Goal: Use online tool/utility: Use online tool/utility

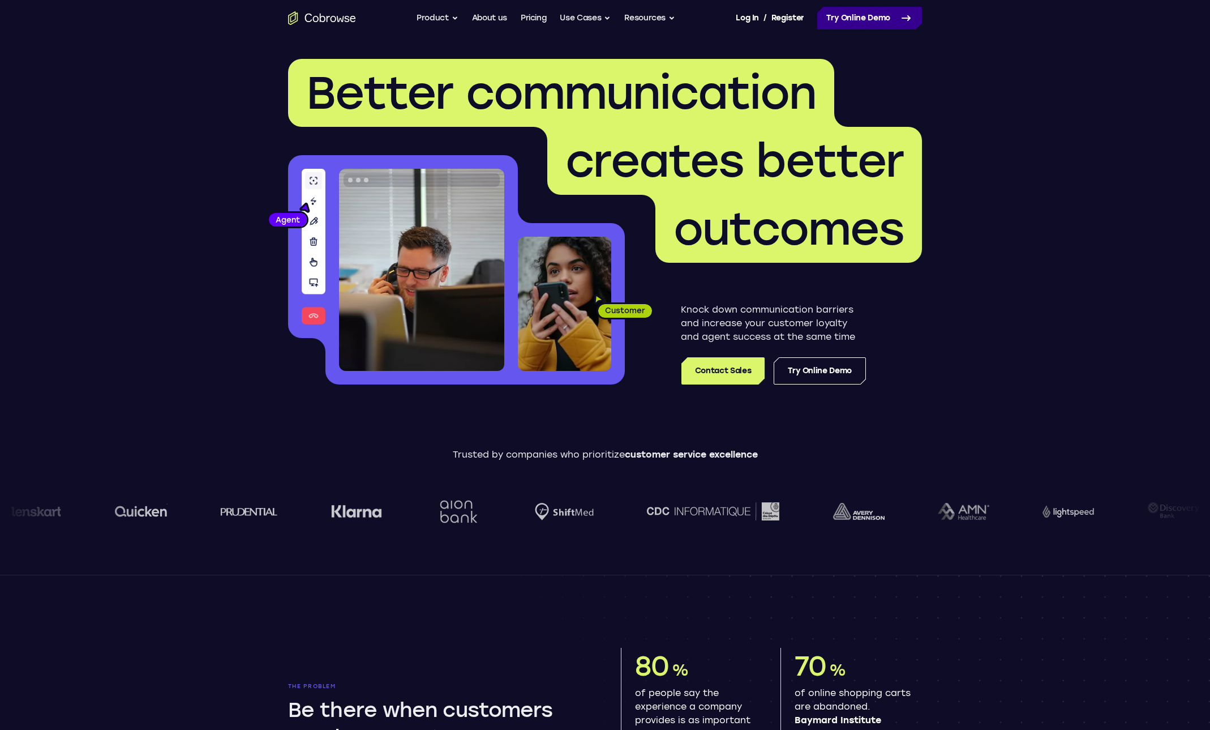
click at [902, 25] on link "Try Online Demo" at bounding box center [869, 18] width 105 height 23
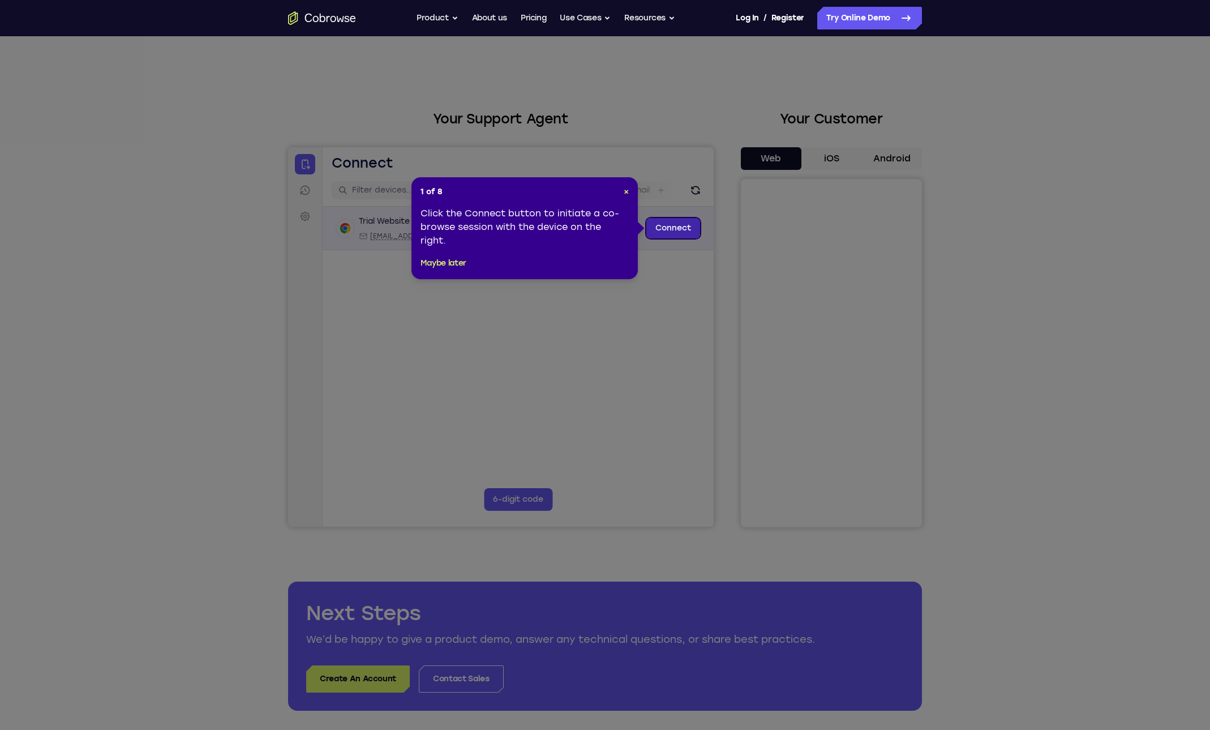
click at [681, 226] on link "Connect" at bounding box center [674, 228] width 54 height 20
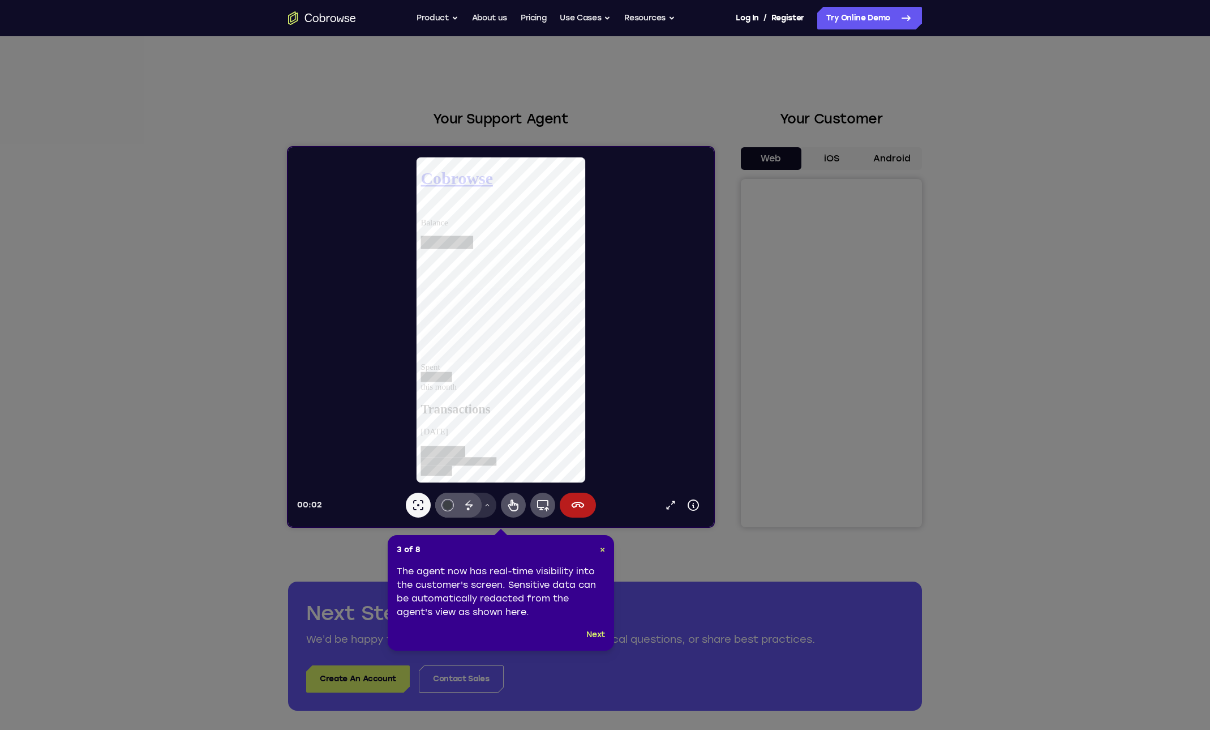
click at [487, 508] on icon at bounding box center [487, 505] width 7 height 7
click at [232, 432] on icon at bounding box center [609, 365] width 1219 height 730
